Goal: Information Seeking & Learning: Learn about a topic

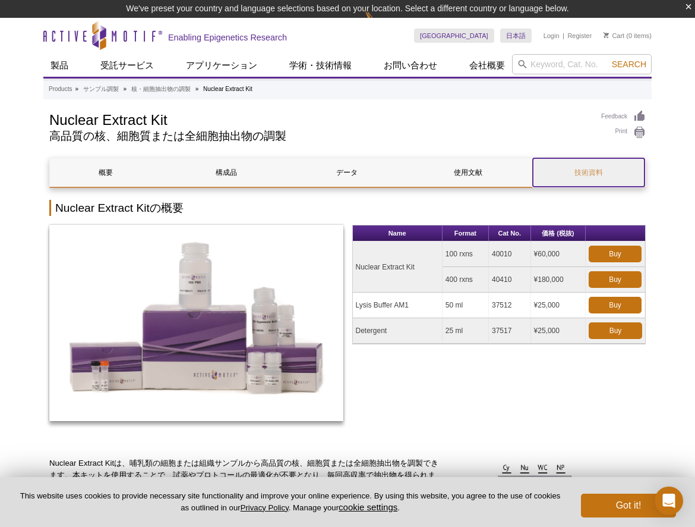
click at [610, 164] on link "技術資料" at bounding box center [589, 172] width 112 height 29
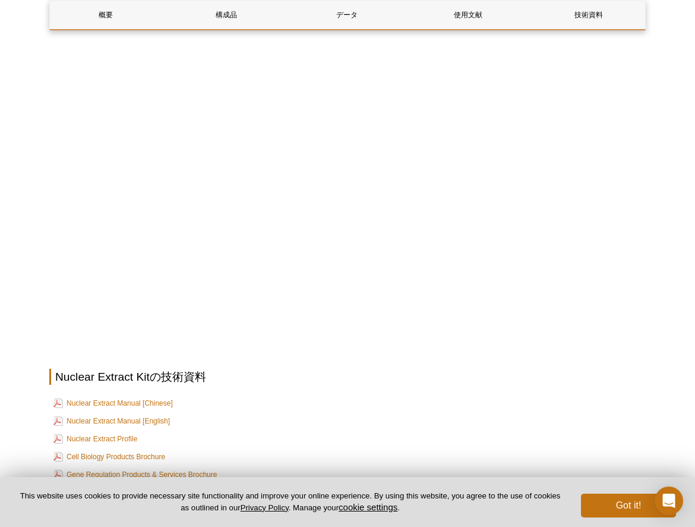
scroll to position [1770, 0]
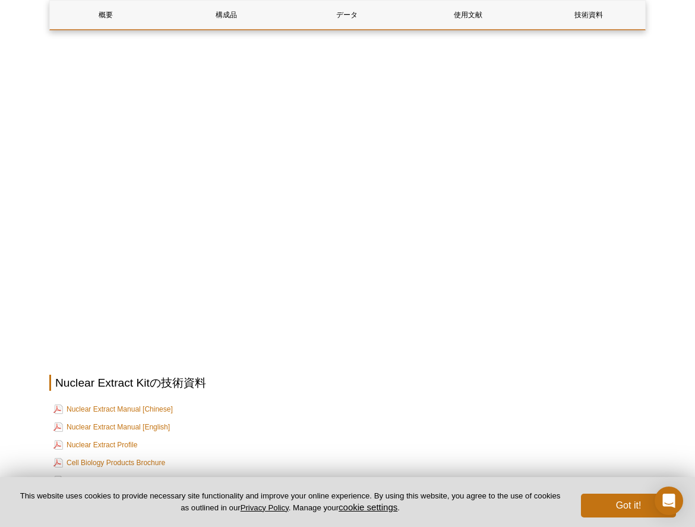
click at [138, 526] on link "日本語マニュアルはこちら" at bounding box center [106, 533] width 106 height 11
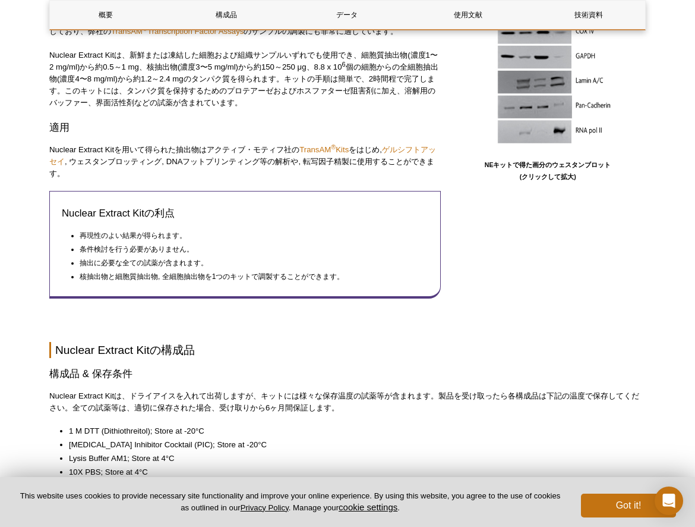
scroll to position [499, 0]
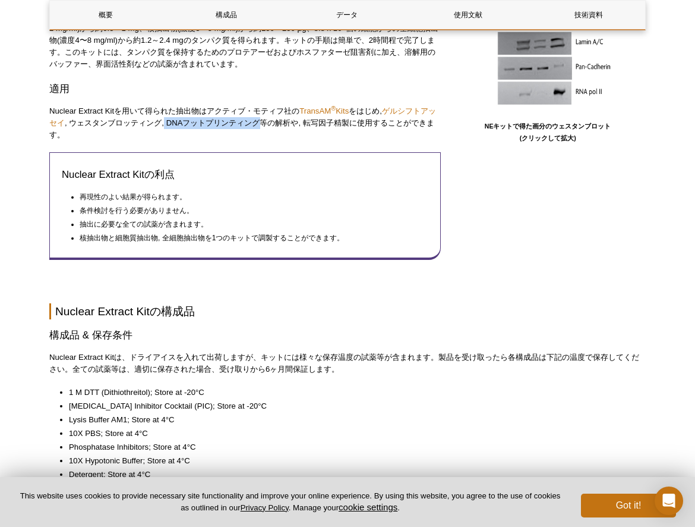
drag, startPoint x: 260, startPoint y: 121, endPoint x: 165, endPoint y: 122, distance: 95.1
click at [165, 122] on p "Nuclear Extract Kitを用いて得られた抽出物はアクティブ・モティフ社の TransAM ® Kits をはじめ, ゲルシフトアッセイ , ウェ…" at bounding box center [245, 123] width 392 height 36
copy p "DNAフットプリンティング"
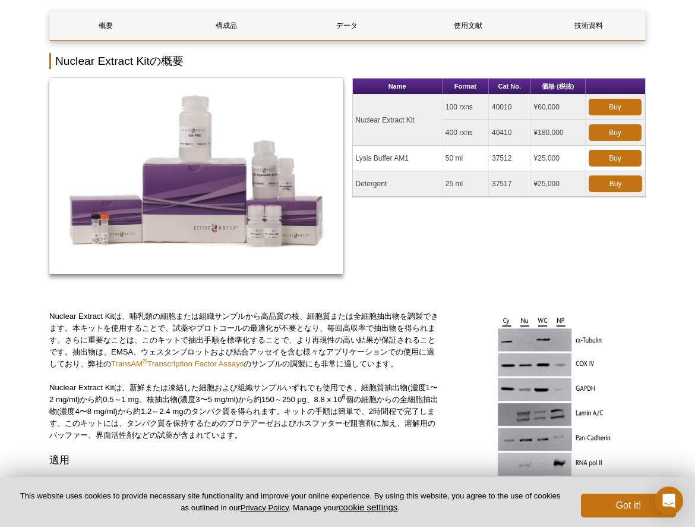
scroll to position [0, 0]
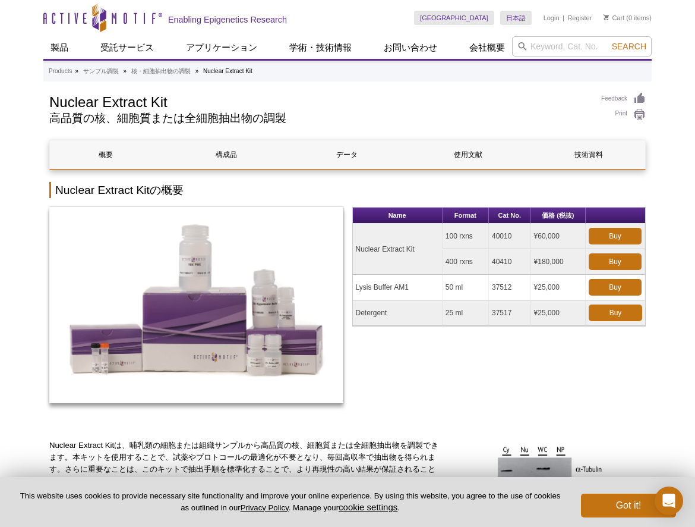
click at [531, 119] on h2 "高品質の核、細胞質または全細胞抽出物の調製" at bounding box center [319, 118] width 540 height 11
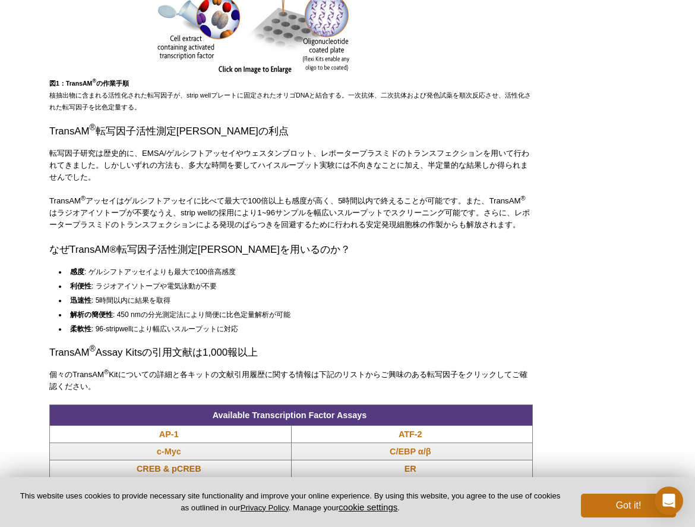
scroll to position [981, 0]
